Goal: Information Seeking & Learning: Learn about a topic

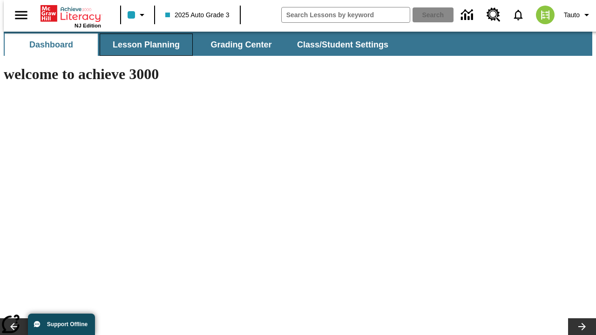
click at [143, 45] on span "Lesson Planning" at bounding box center [146, 45] width 67 height 11
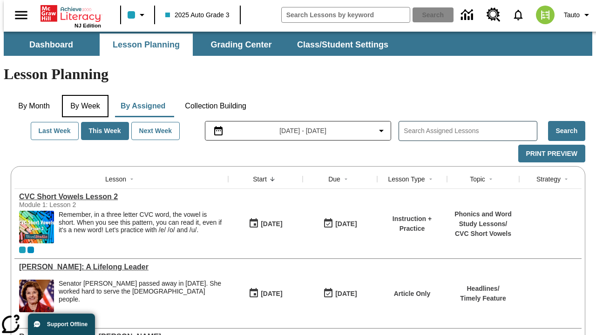
click at [83, 95] on button "By Week" at bounding box center [85, 106] width 47 height 22
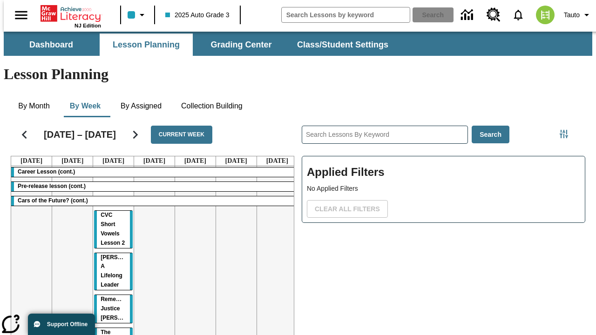
click at [273, 233] on tr "Career Lesson (cont.) Pre-release lesson (cont.) Cars of the Future? (cont.) CV…" at bounding box center [154, 268] width 287 height 204
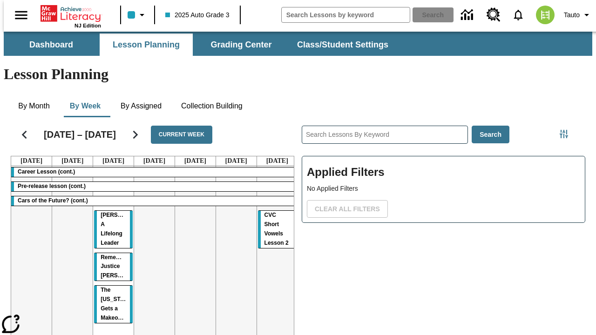
click at [266, 212] on span "CVC Short Vowels Lesson 2" at bounding box center [277, 229] width 24 height 34
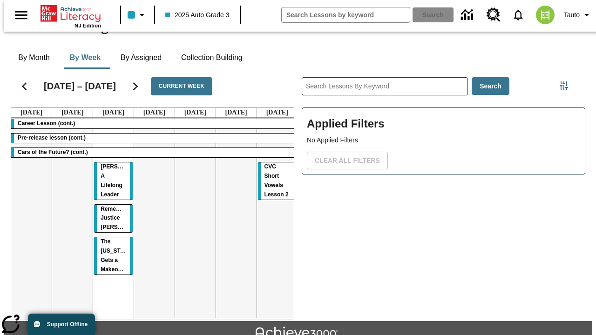
scroll to position [39, 0]
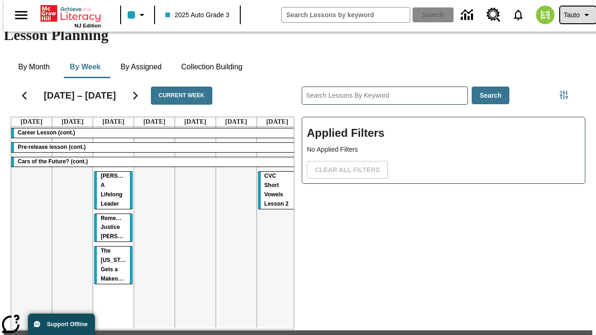
click at [573, 15] on span "Tauto" at bounding box center [572, 15] width 16 height 10
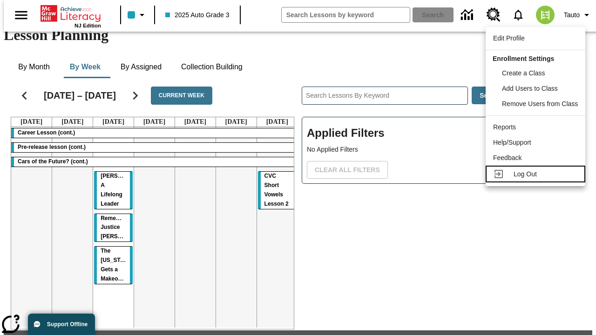
click at [537, 174] on span "Log Out" at bounding box center [525, 174] width 23 height 7
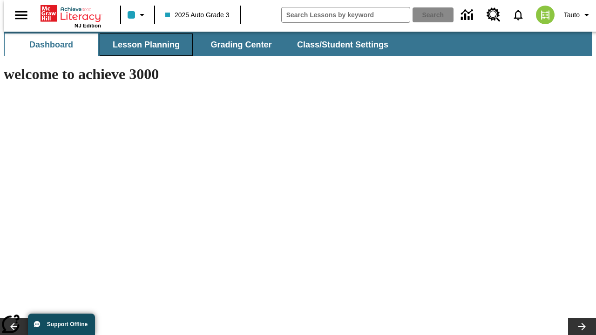
click at [143, 45] on span "Lesson Planning" at bounding box center [146, 45] width 67 height 11
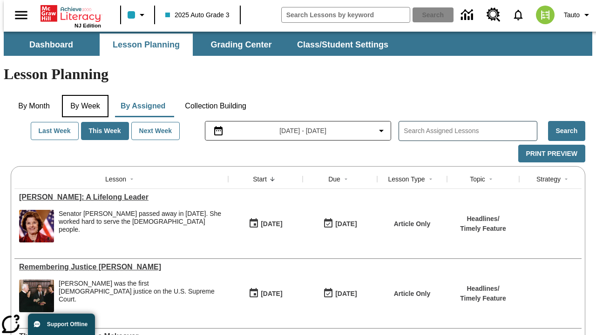
click at [83, 95] on button "By Week" at bounding box center [85, 106] width 47 height 22
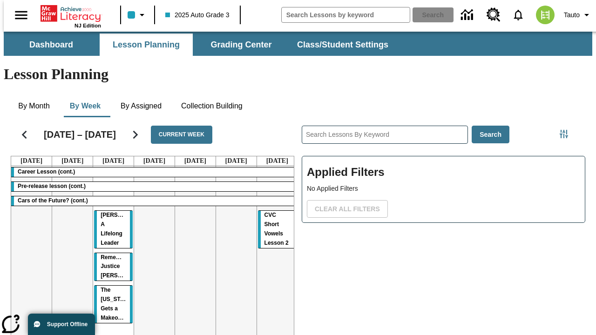
drag, startPoint x: 266, startPoint y: 180, endPoint x: 109, endPoint y: 232, distance: 164.7
click at [109, 232] on tr "Career Lesson (cont.) Pre-release lesson (cont.) Cars of the Future? (cont.) [P…" at bounding box center [154, 266] width 287 height 201
